Goal: Find contact information: Obtain details needed to contact an individual or organization

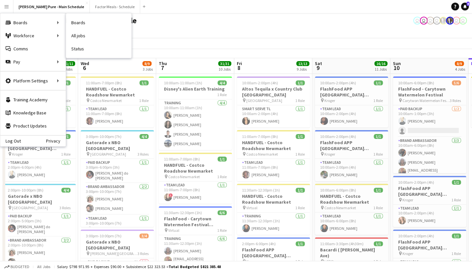
scroll to position [0, 195]
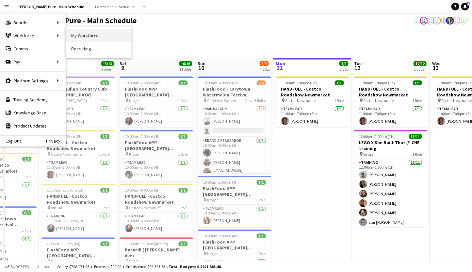
click at [79, 36] on link "My Workforce" at bounding box center [98, 35] width 65 height 13
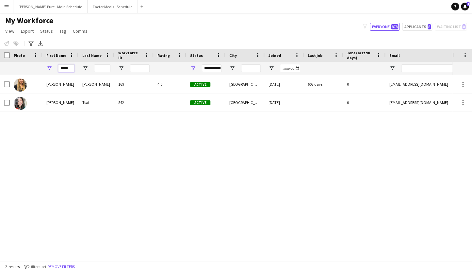
drag, startPoint x: 71, startPoint y: 69, endPoint x: 33, endPoint y: 61, distance: 39.0
click at [58, 64] on input "*****" at bounding box center [66, 68] width 16 height 8
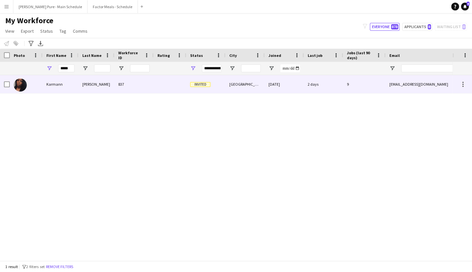
click at [43, 85] on div "Karmann" at bounding box center [60, 84] width 36 height 18
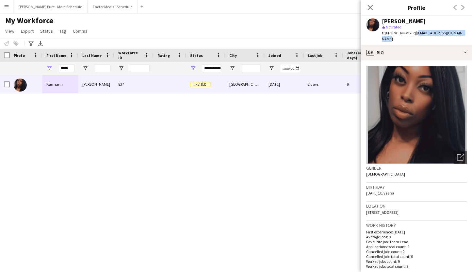
drag, startPoint x: 462, startPoint y: 32, endPoint x: 411, endPoint y: 33, distance: 50.9
click at [411, 33] on div "[PERSON_NAME] star Not rated t. [PHONE_NUMBER] | [EMAIL_ADDRESS][DOMAIN_NAME]" at bounding box center [416, 30] width 111 height 29
copy span "[EMAIL_ADDRESS][DOMAIN_NAME]"
drag, startPoint x: 70, startPoint y: 69, endPoint x: 66, endPoint y: 69, distance: 4.2
click at [66, 69] on input "*****" at bounding box center [66, 68] width 16 height 8
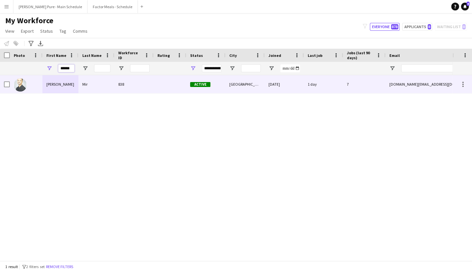
type input "******"
click at [50, 85] on div "[PERSON_NAME]" at bounding box center [60, 84] width 36 height 18
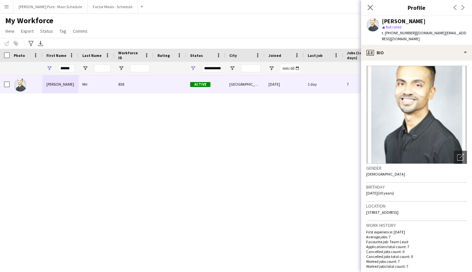
drag, startPoint x: 410, startPoint y: 33, endPoint x: 476, endPoint y: 36, distance: 65.7
copy span "[DOMAIN_NAME][EMAIL_ADDRESS][DOMAIN_NAME]"
click at [67, 66] on input "******" at bounding box center [66, 68] width 16 height 8
drag, startPoint x: 61, startPoint y: 68, endPoint x: 109, endPoint y: 72, distance: 48.1
click at [74, 72] on input "******" at bounding box center [66, 68] width 16 height 8
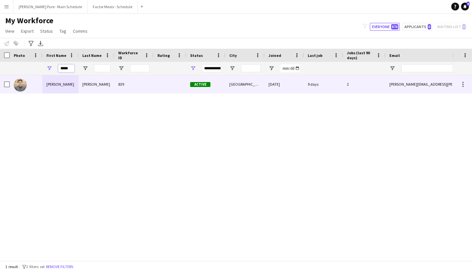
type input "*****"
click at [58, 85] on div "[PERSON_NAME]" at bounding box center [60, 84] width 36 height 18
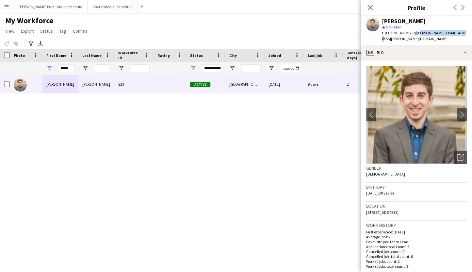
drag, startPoint x: 453, startPoint y: 32, endPoint x: 411, endPoint y: 35, distance: 41.9
click at [411, 35] on div "[PERSON_NAME] star Not rated t. [PHONE_NUMBER] | [PERSON_NAME][EMAIL_ADDRESS][P…" at bounding box center [416, 30] width 111 height 29
drag, startPoint x: 411, startPoint y: 34, endPoint x: 454, endPoint y: 34, distance: 43.4
click at [454, 34] on div "[PERSON_NAME] star Not rated t. [PHONE_NUMBER] | [PERSON_NAME][EMAIL_ADDRESS][P…" at bounding box center [416, 30] width 111 height 29
copy span "[PERSON_NAME][EMAIL_ADDRESS][PERSON_NAME][DOMAIN_NAME]"
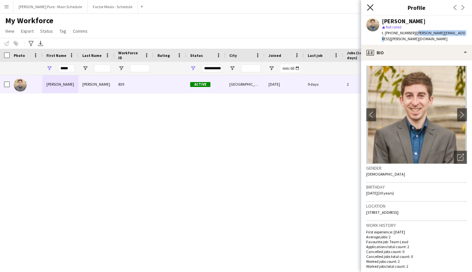
click at [370, 6] on icon "Close pop-in" at bounding box center [370, 7] width 6 height 6
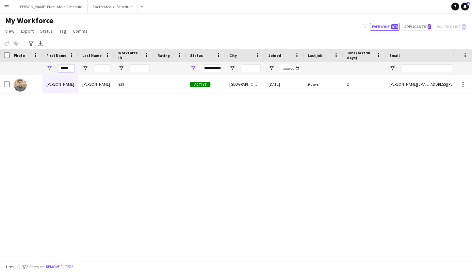
drag, startPoint x: 70, startPoint y: 68, endPoint x: 23, endPoint y: 54, distance: 48.4
click at [58, 64] on input "*****" at bounding box center [66, 68] width 16 height 8
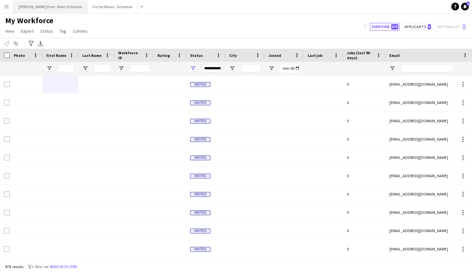
click at [45, 6] on button "[PERSON_NAME] Pure - Main Schedule Close" at bounding box center [50, 6] width 74 height 13
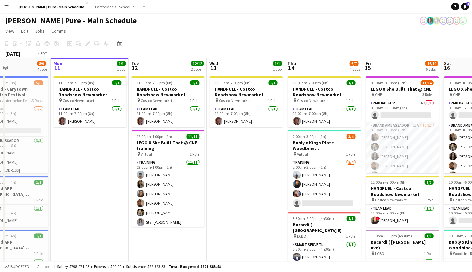
scroll to position [0, 248]
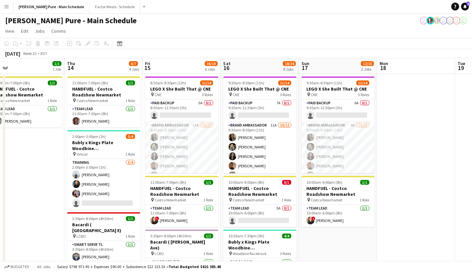
drag, startPoint x: 367, startPoint y: 151, endPoint x: 119, endPoint y: 152, distance: 247.1
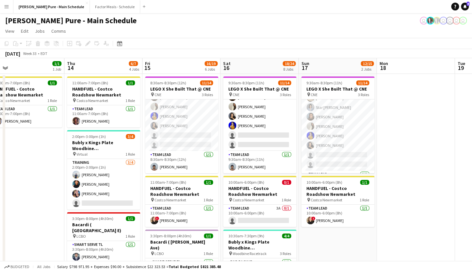
scroll to position [97, 0]
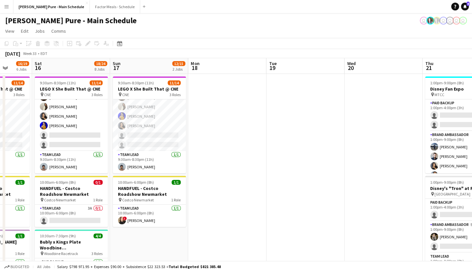
drag, startPoint x: 419, startPoint y: 110, endPoint x: 252, endPoint y: 99, distance: 167.2
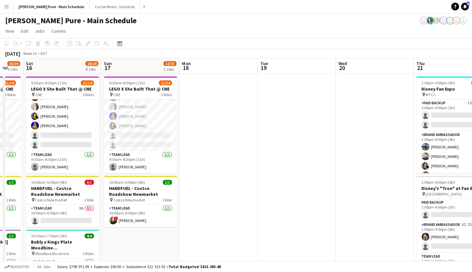
scroll to position [0, 185]
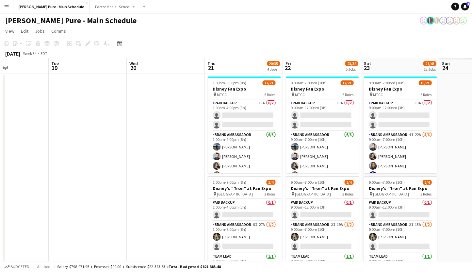
drag, startPoint x: 374, startPoint y: 112, endPoint x: 156, endPoint y: 93, distance: 218.6
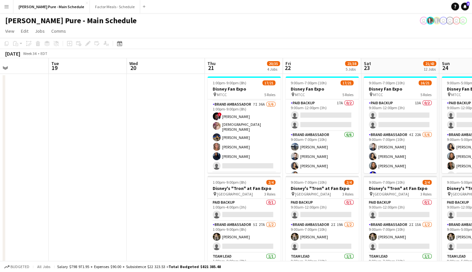
scroll to position [97, 0]
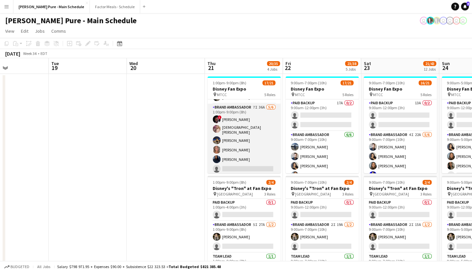
click at [238, 149] on app-card-role "Brand Ambassador 7I 36A [DATE] 1:00pm-9:00pm (8h) ! [PERSON_NAME] [PERSON_NAME]…" at bounding box center [243, 138] width 73 height 71
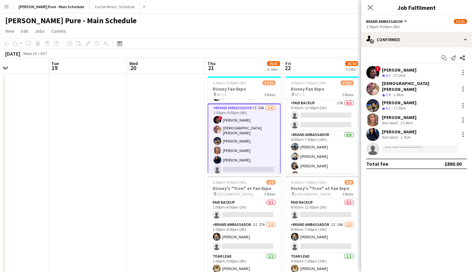
click at [399, 114] on div "[PERSON_NAME]" at bounding box center [399, 117] width 35 height 6
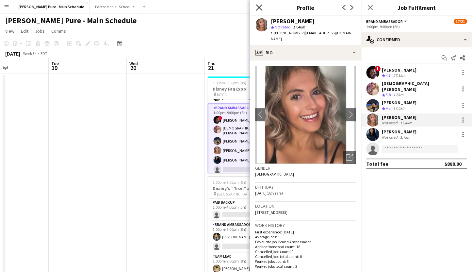
click at [259, 7] on icon at bounding box center [259, 7] width 6 height 6
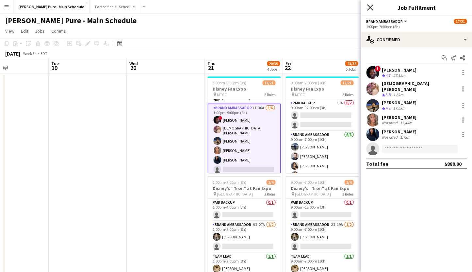
click at [368, 6] on icon at bounding box center [370, 7] width 6 height 6
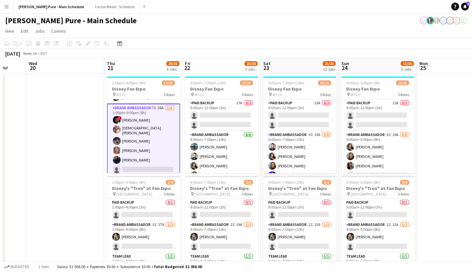
drag, startPoint x: 319, startPoint y: 127, endPoint x: 225, endPoint y: 124, distance: 94.4
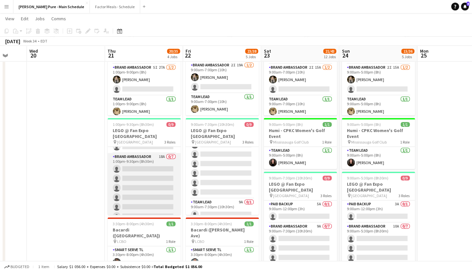
scroll to position [0, 0]
click at [131, 169] on app-card-role "Brand Ambassador 18A 0/7 1:00pm-9:30pm (8h30m) single-neutral-actions single-ne…" at bounding box center [143, 208] width 73 height 79
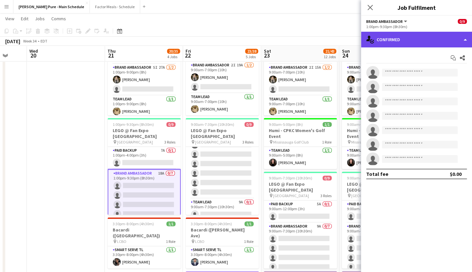
click at [407, 33] on div "single-neutral-actions-check-2 Confirmed" at bounding box center [416, 40] width 111 height 16
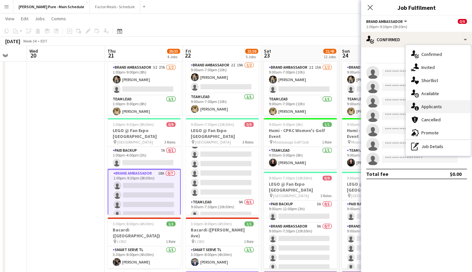
click at [434, 105] on div "single-neutral-actions-information Applicants" at bounding box center [437, 106] width 65 height 13
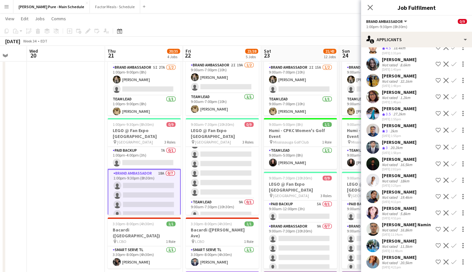
scroll to position [115, 0]
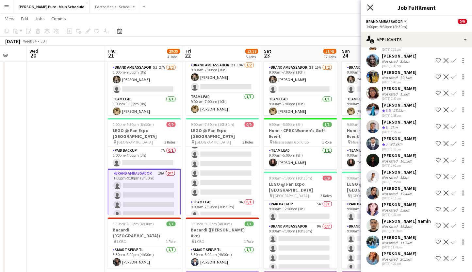
click at [369, 7] on icon at bounding box center [370, 7] width 6 height 6
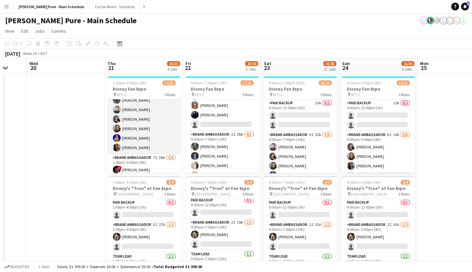
scroll to position [0, 0]
